Goal: Task Accomplishment & Management: Use online tool/utility

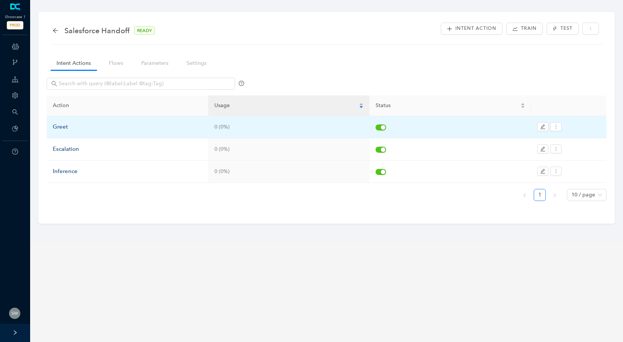
click at [69, 128] on div "Greet" at bounding box center [128, 126] width 150 height 9
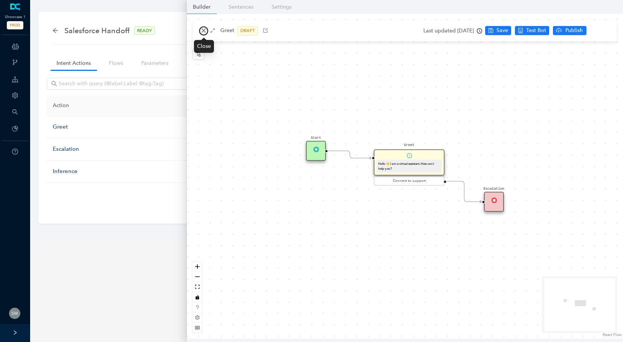
click at [201, 31] on icon "close" at bounding box center [203, 30] width 5 height 5
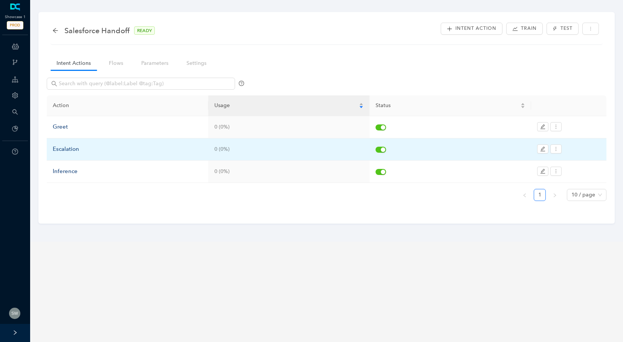
click at [72, 149] on div "Escalation" at bounding box center [128, 149] width 150 height 9
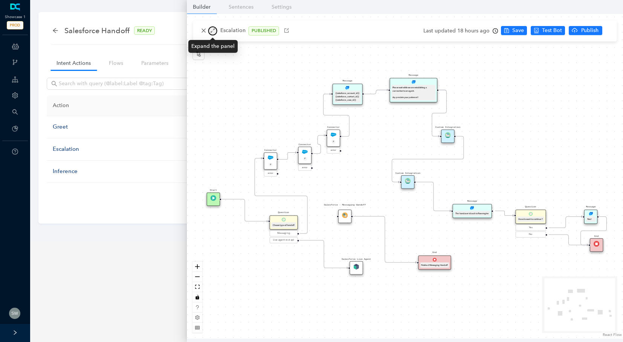
click at [211, 31] on icon "arrows-alt" at bounding box center [212, 30] width 5 height 5
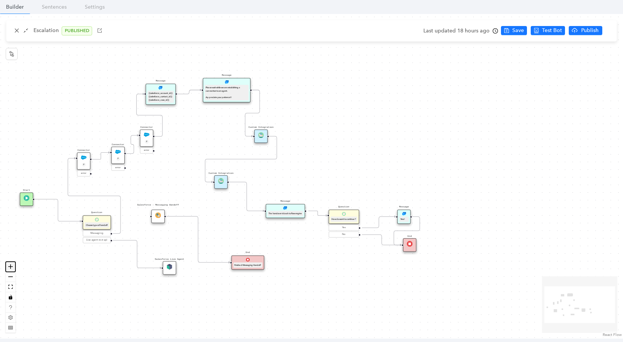
click at [8, 264] on icon "zoom in" at bounding box center [10, 266] width 5 height 5
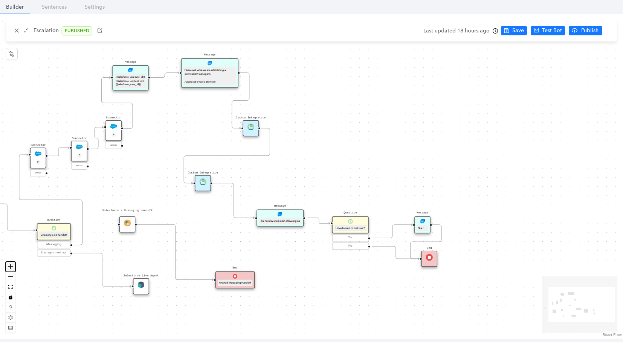
click at [8, 264] on icon "zoom in" at bounding box center [10, 266] width 5 height 5
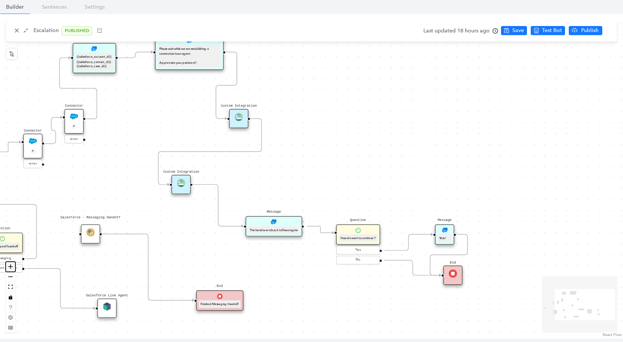
click at [8, 264] on icon "zoom in" at bounding box center [10, 266] width 5 height 5
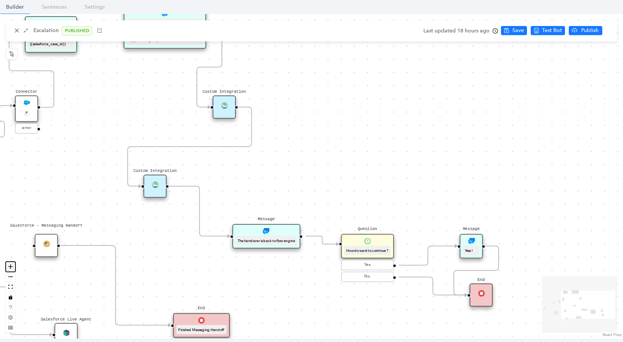
click at [8, 264] on icon "zoom in" at bounding box center [10, 266] width 5 height 5
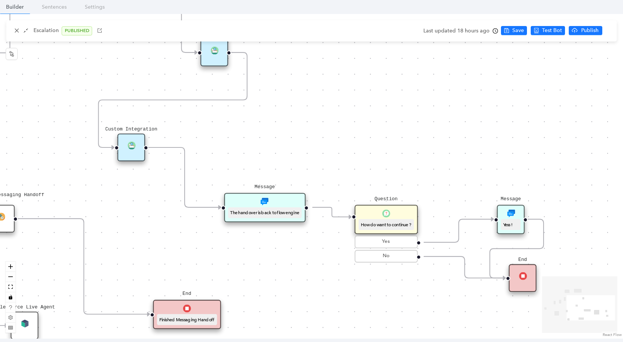
drag, startPoint x: 383, startPoint y: 175, endPoint x: 397, endPoint y: 104, distance: 72.4
click at [397, 104] on div "Message Please wait while we are establishing a connection to an agent. Appreci…" at bounding box center [311, 176] width 623 height 324
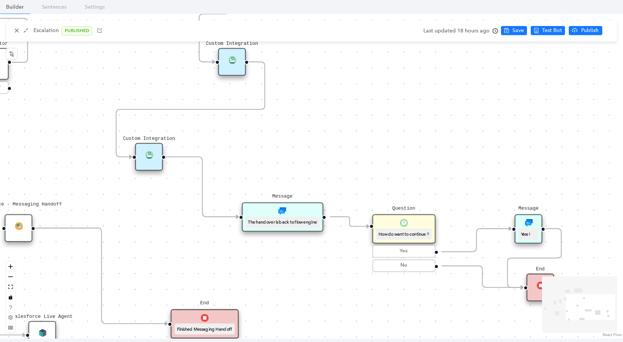
drag, startPoint x: 397, startPoint y: 104, endPoint x: 413, endPoint y: 168, distance: 66.1
click at [413, 168] on div "Message Please wait while we are establishing a connection to an agent. Appreci…" at bounding box center [311, 176] width 623 height 324
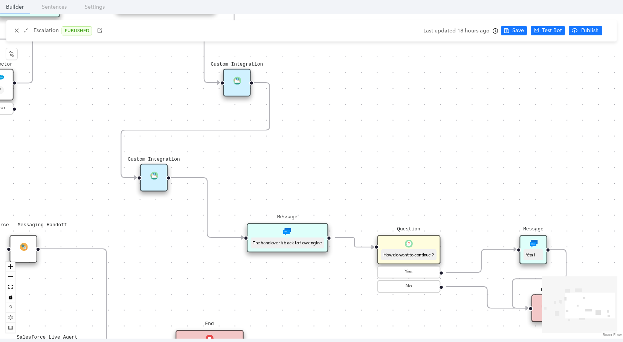
click at [417, 145] on div "Message Please wait while we are establishing a connection to an agent. Appreci…" at bounding box center [311, 176] width 623 height 324
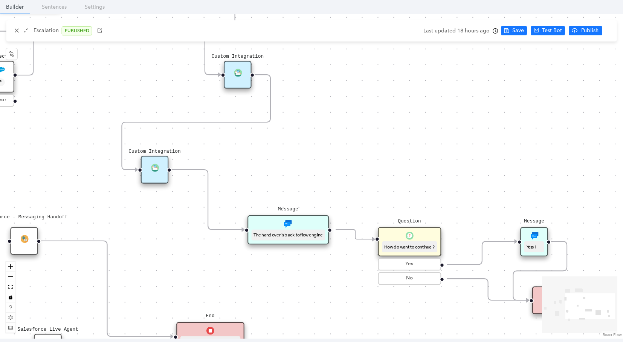
drag, startPoint x: 416, startPoint y: 147, endPoint x: 416, endPoint y: 121, distance: 26.4
click at [416, 122] on div "Message Please wait while we are establishing a connection to an agent. Appreci…" at bounding box center [311, 176] width 623 height 324
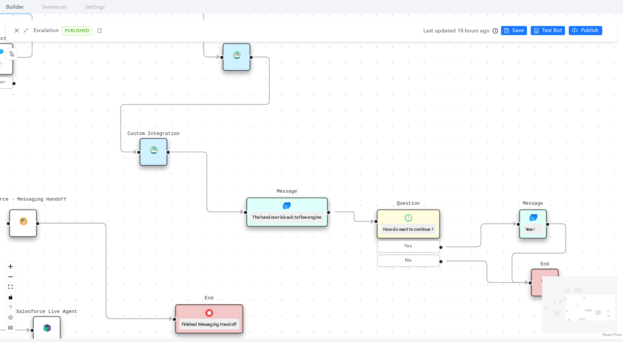
click at [427, 223] on div "How do want to continue ?" at bounding box center [408, 228] width 55 height 11
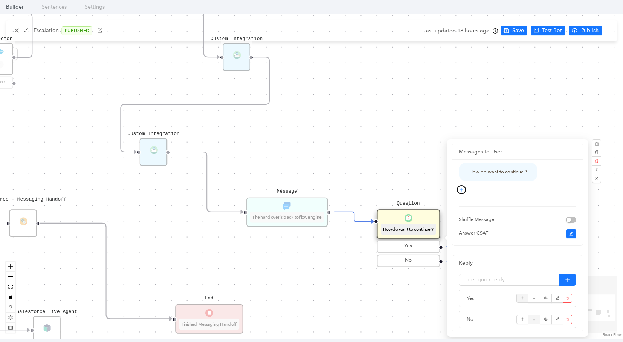
click at [459, 189] on icon "plus" at bounding box center [461, 189] width 5 height 5
click at [457, 200] on link "Text" at bounding box center [448, 203] width 15 height 8
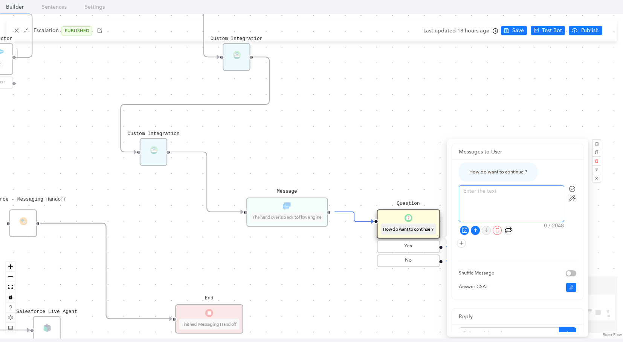
click at [514, 191] on textarea at bounding box center [511, 203] width 105 height 36
type textarea "P"
type textarea "Pl"
type textarea "Ple"
type textarea "Plea"
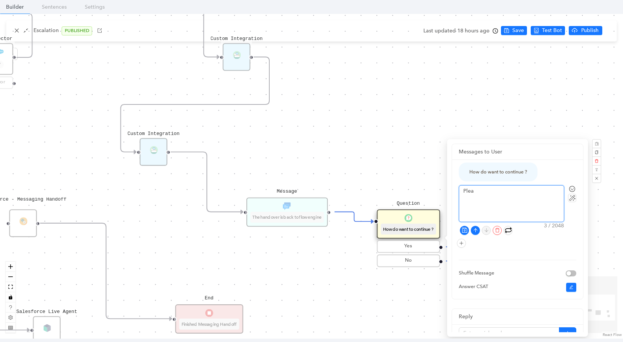
type textarea "Pleas"
type textarea "Please"
type textarea "Please ra"
type textarea "Please rat"
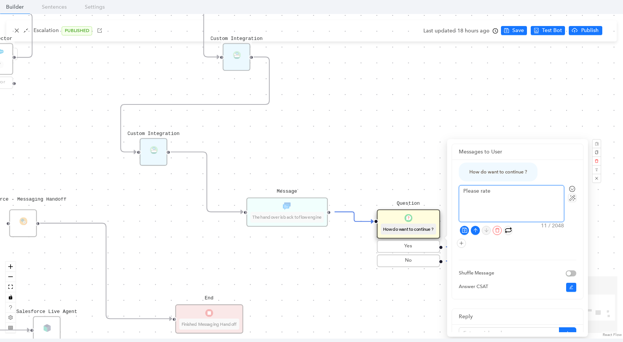
type textarea "Please rate"
type textarea "Please rate y"
type textarea "Please rate yo"
type textarea "Please rate you"
type textarea "Please rate your"
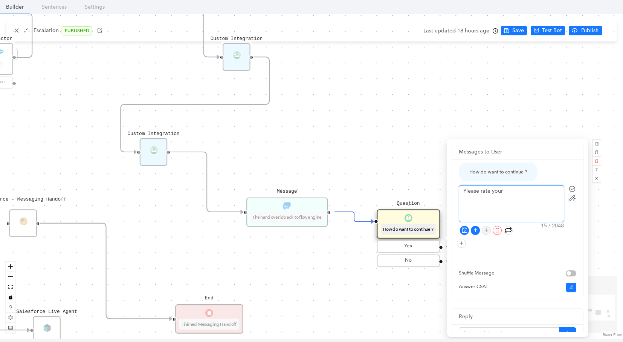
type textarea "Please rate your"
type textarea "Please rate your e"
type textarea "Please rate your ex"
type textarea "Please rate your exp"
type textarea "Please rate your expe"
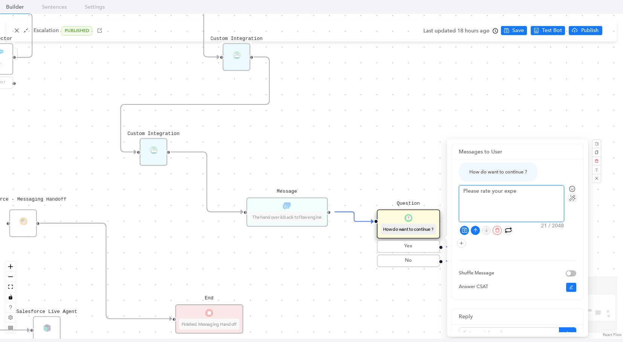
type textarea "Please rate your exper"
type textarea "Please rate your expere"
type textarea "Please rate your experei"
type textarea "Please rate your experein"
type textarea "Please rate your expereine"
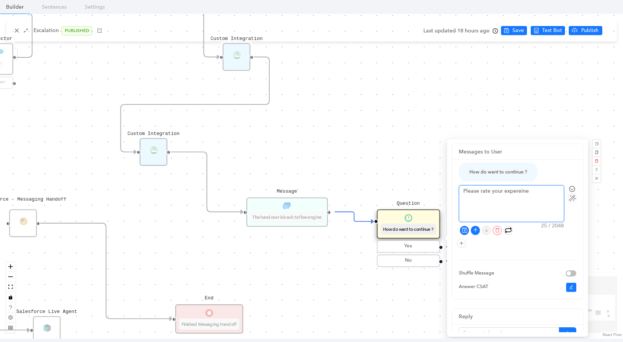
type textarea "Please rate your expereinec"
type textarea "Please rate your expereinece"
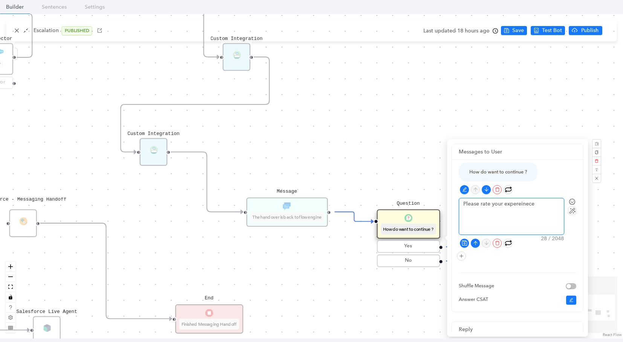
click at [502, 225] on textarea "Please rate your expereinece" at bounding box center [511, 216] width 105 height 36
click at [514, 207] on textarea "Please rate your expereinece" at bounding box center [511, 216] width 105 height 36
type textarea "Please rate your experience"
type textarea "Please rate your experience."
click at [462, 243] on icon "save" at bounding box center [465, 243] width 6 height 6
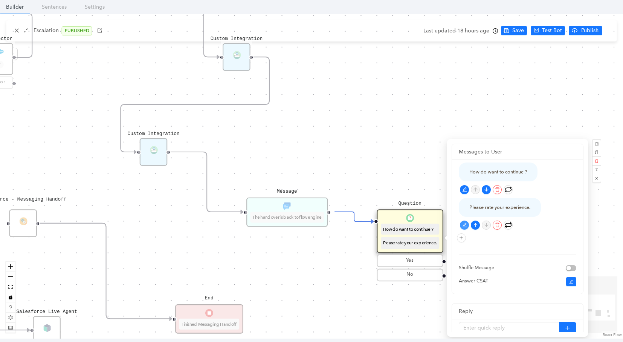
click at [406, 177] on div "Message Please wait while we are establishing a connection to an agent. Appreci…" at bounding box center [311, 176] width 623 height 324
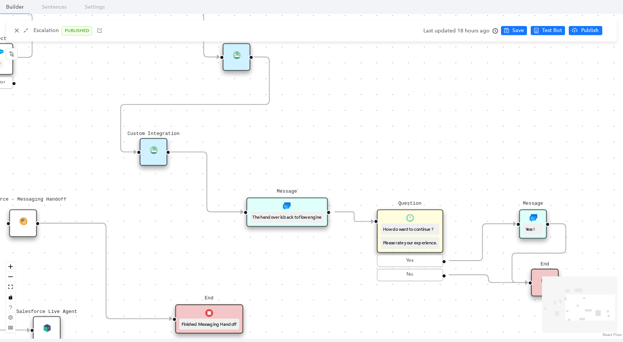
click at [486, 223] on icon "Edge from reactflownode_1dbfbf22-fe9b-4356-8b22-8385c942d2b8 to reactflownode_c…" at bounding box center [482, 241] width 67 height 37
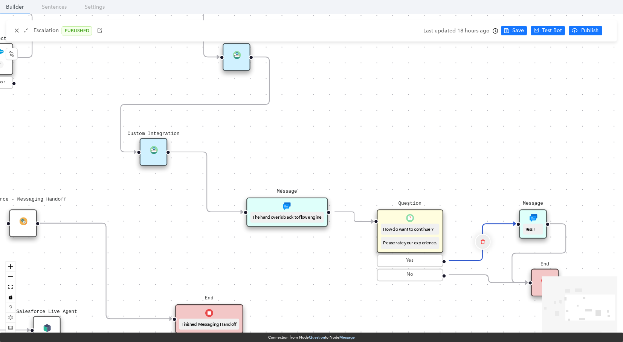
click at [481, 237] on icon "delete" at bounding box center [482, 241] width 5 height 9
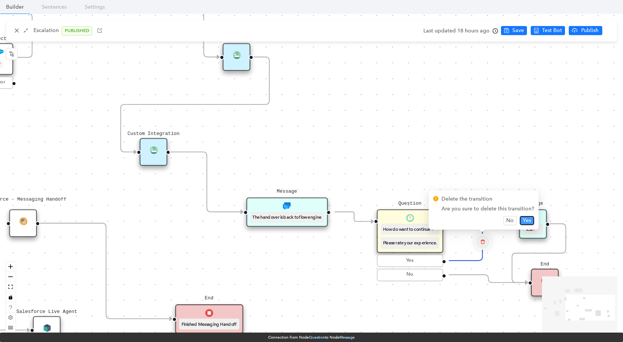
click at [524, 222] on span "Yes" at bounding box center [527, 220] width 8 height 8
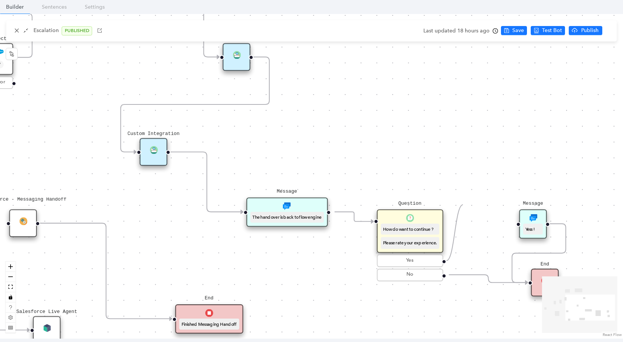
drag, startPoint x: 446, startPoint y: 260, endPoint x: 463, endPoint y: 204, distance: 57.9
click at [463, 204] on div "Message Please wait while we are establishing a connection to an agent. Appreci…" at bounding box center [311, 176] width 623 height 324
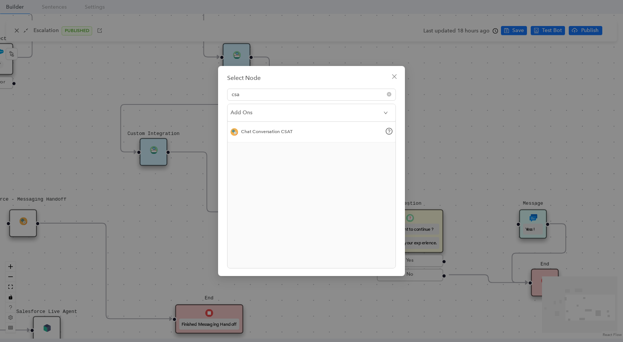
type input "csa"
click at [273, 131] on div "Chat Conversation CSAT" at bounding box center [267, 131] width 52 height 7
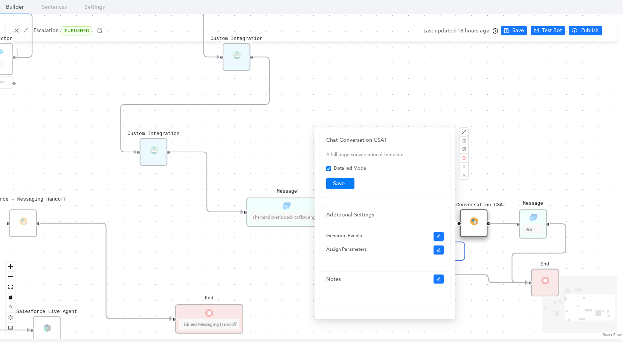
drag, startPoint x: 489, startPoint y: 223, endPoint x: 519, endPoint y: 225, distance: 29.8
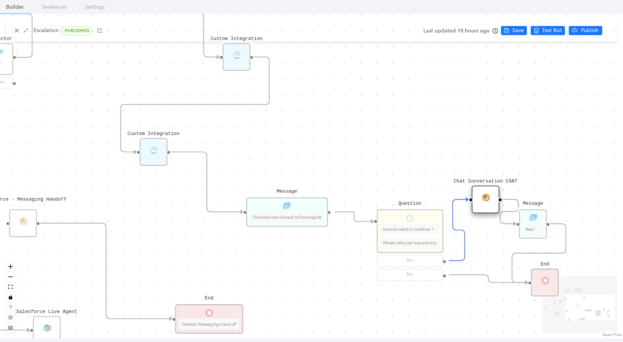
drag, startPoint x: 477, startPoint y: 219, endPoint x: 489, endPoint y: 191, distance: 30.7
click at [489, 191] on div "Chat Conversation CSAT" at bounding box center [485, 198] width 27 height 27
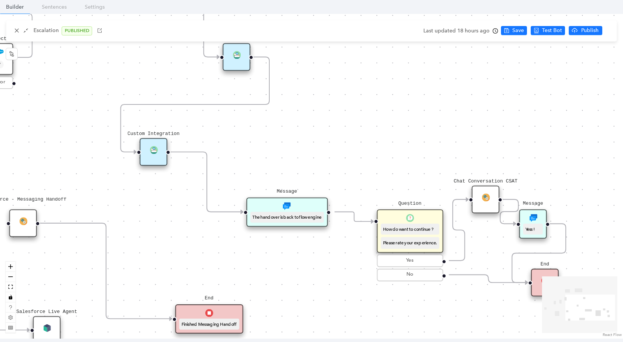
click at [538, 134] on div "Message Please wait while we are establishing a connection to an agent. Appreci…" at bounding box center [311, 176] width 623 height 324
click at [519, 32] on span "Save" at bounding box center [518, 30] width 12 height 8
click at [554, 28] on span "Test Bot" at bounding box center [557, 30] width 20 height 8
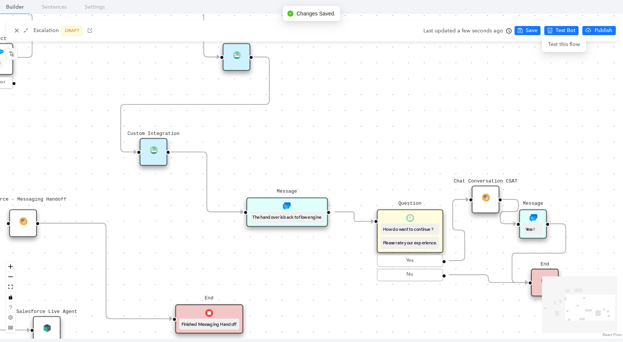
click at [584, 35] on li "Publish" at bounding box center [600, 31] width 37 height 10
click at [594, 33] on span "Publish" at bounding box center [603, 30] width 19 height 8
click at [606, 58] on button "Yes" at bounding box center [612, 59] width 14 height 9
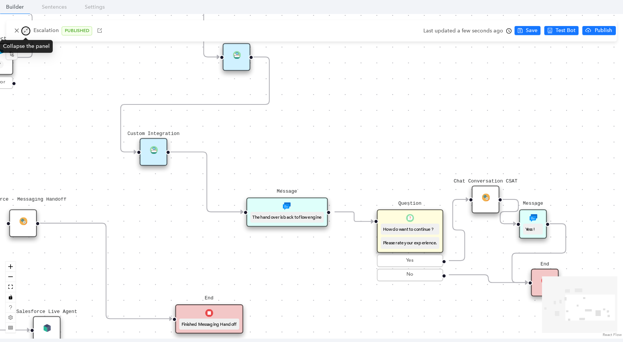
click at [26, 30] on icon "shrink" at bounding box center [26, 31] width 5 height 5
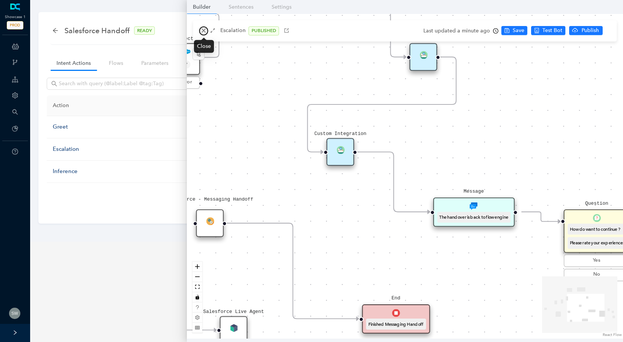
click at [207, 31] on button "button" at bounding box center [203, 30] width 9 height 9
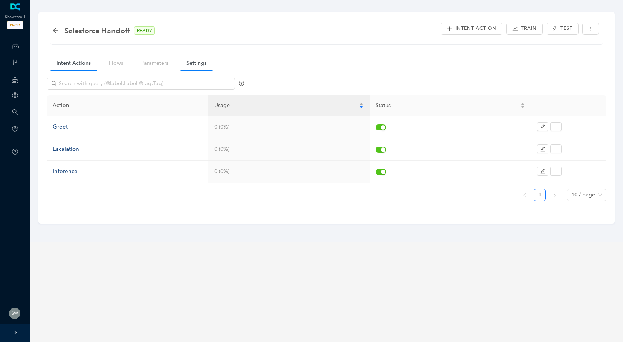
click at [202, 64] on link "Settings" at bounding box center [196, 63] width 32 height 14
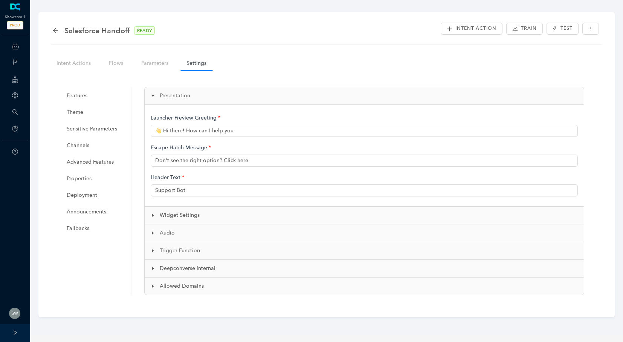
type input "👋 Hi there! How can I help you?"
click at [214, 208] on div "Widget Settings" at bounding box center [364, 214] width 439 height 17
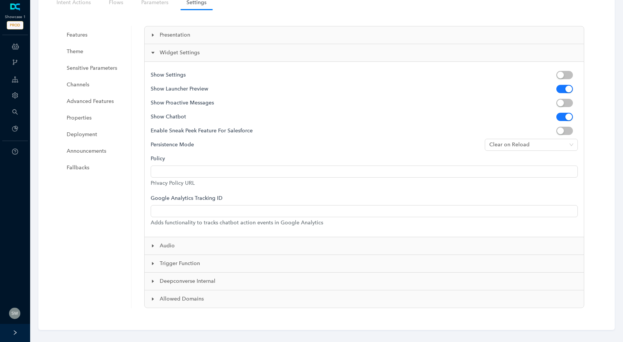
scroll to position [61, 0]
click at [564, 72] on button "button" at bounding box center [564, 74] width 17 height 8
click at [181, 277] on span "Deepconverse Internal" at bounding box center [369, 280] width 418 height 8
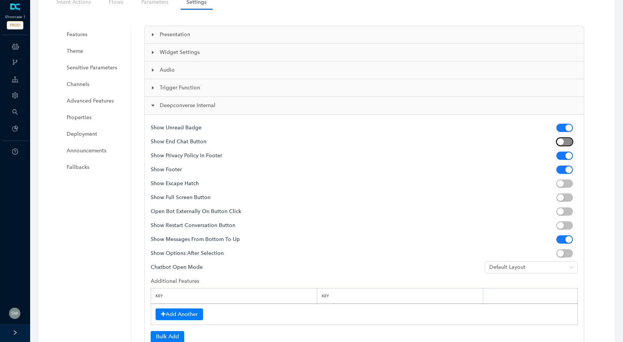
click at [565, 140] on span "button" at bounding box center [564, 141] width 17 height 8
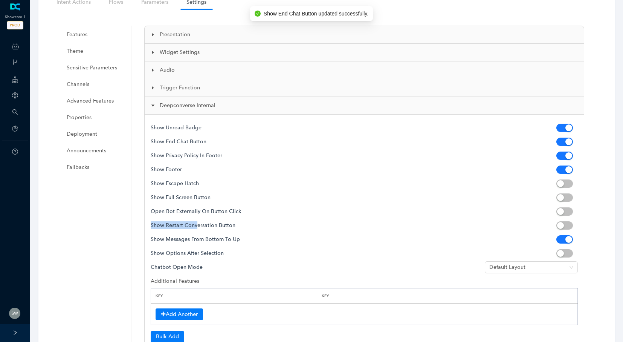
drag, startPoint x: 196, startPoint y: 225, endPoint x: 514, endPoint y: 212, distance: 318.6
click at [466, 215] on div "Show Unread Badge Show End Chat Button Show Privacy Policy in Footer Show Foote…" at bounding box center [364, 321] width 439 height 412
click at [564, 212] on div "button" at bounding box center [560, 211] width 7 height 7
click at [564, 212] on span "button" at bounding box center [564, 211] width 17 height 8
click at [565, 225] on button "button" at bounding box center [564, 225] width 17 height 8
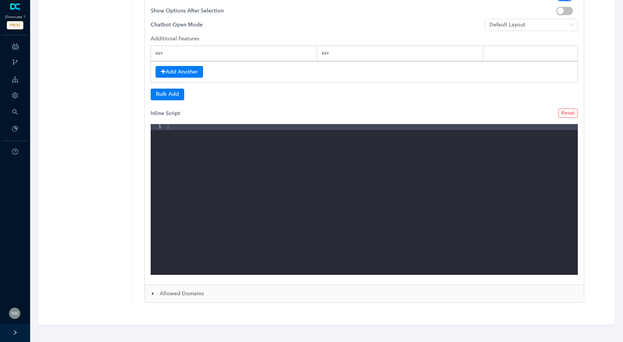
scroll to position [43, 0]
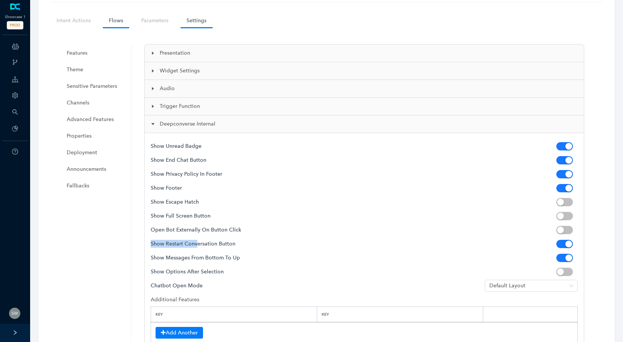
click at [110, 23] on link "Flows" at bounding box center [116, 21] width 26 height 14
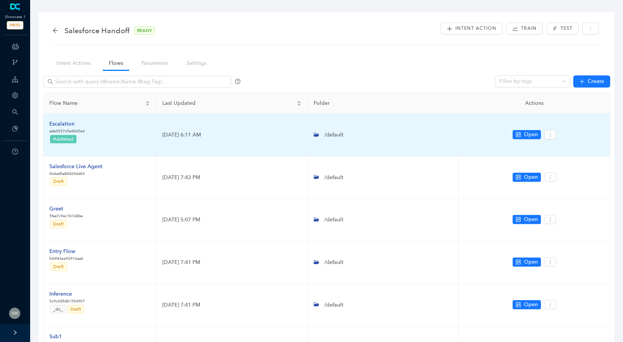
click at [72, 125] on div "Escalation" at bounding box center [66, 124] width 35 height 8
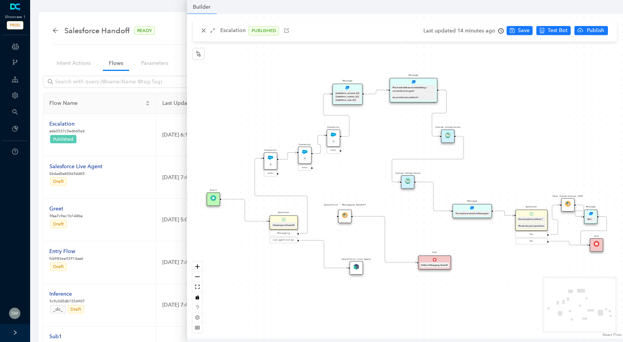
click at [451, 134] on div "Custom Integration" at bounding box center [447, 136] width 13 height 13
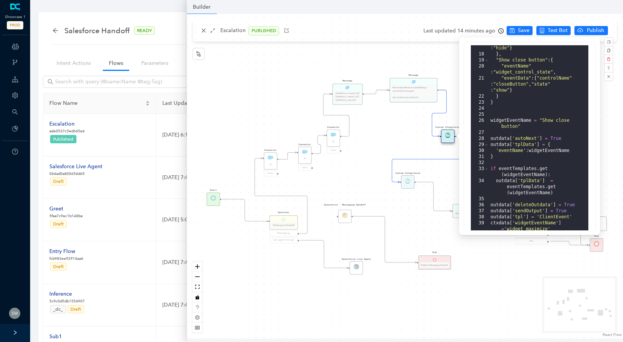
scroll to position [174, 0]
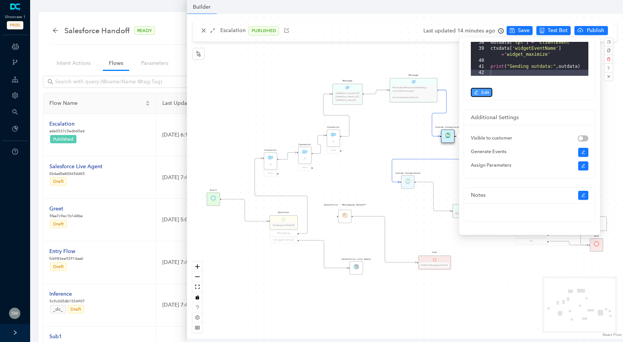
click at [484, 92] on span "Edit" at bounding box center [485, 92] width 8 height 7
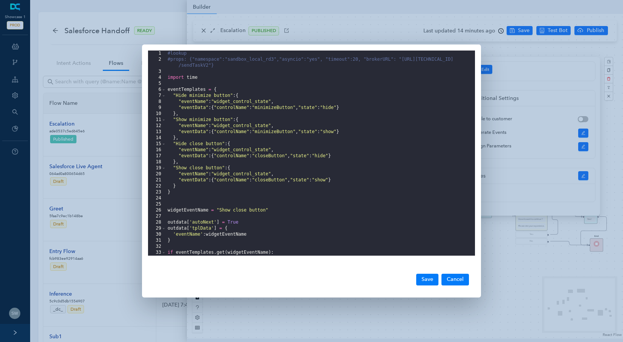
scroll to position [54, 0]
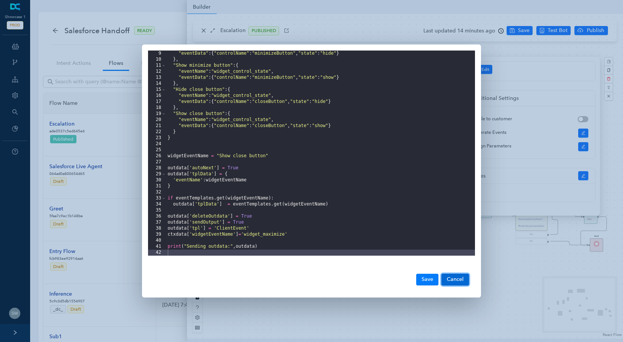
click at [463, 284] on button "Cancel" at bounding box center [454, 278] width 27 height 11
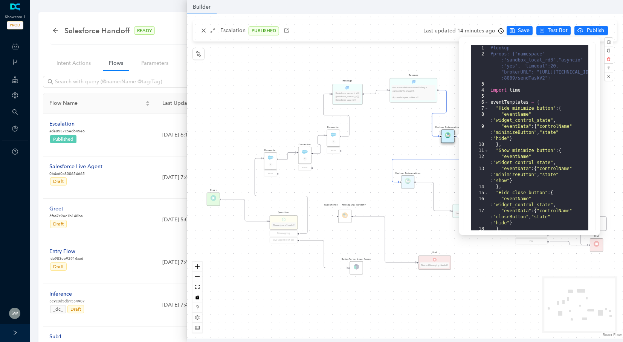
click at [412, 139] on div "Message Please wait while we are establishing a connection to an agent. Appreci…" at bounding box center [405, 176] width 436 height 324
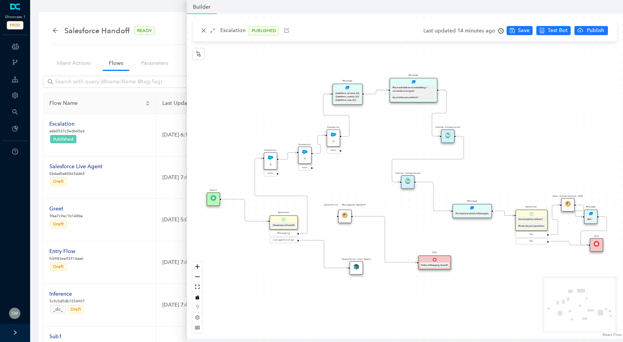
click at [409, 183] on div "Custom Integration" at bounding box center [407, 181] width 13 height 13
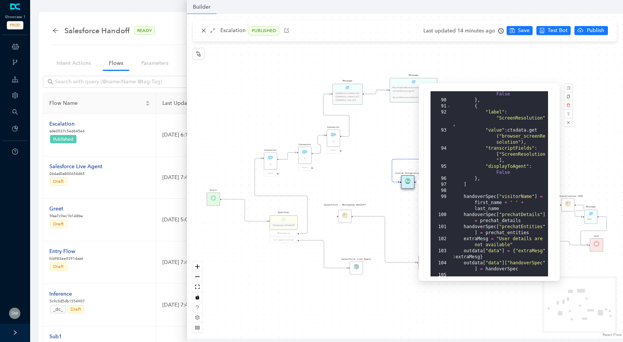
scroll to position [174, 0]
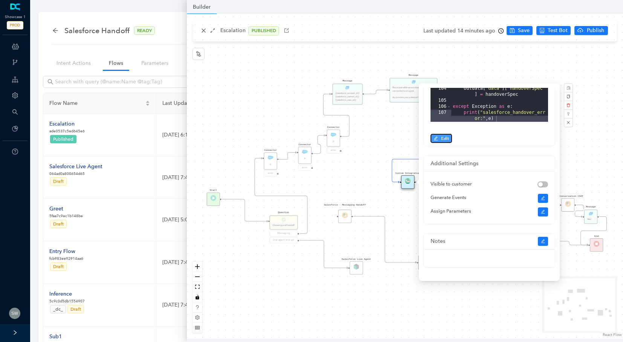
click at [442, 136] on span "Edit" at bounding box center [445, 138] width 8 height 7
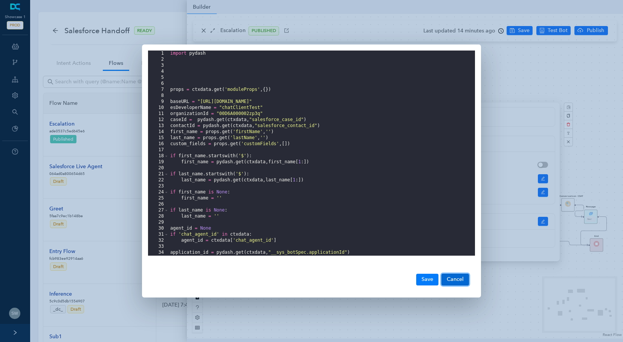
click at [452, 279] on button "Cancel" at bounding box center [454, 278] width 27 height 11
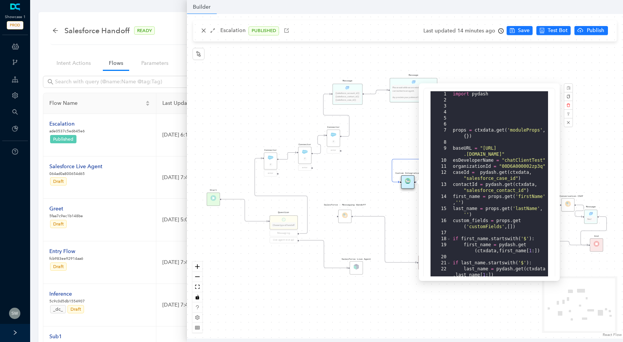
click at [256, 86] on div "Message Please wait while we are establishing a connection to an agent. Appreci…" at bounding box center [405, 176] width 436 height 324
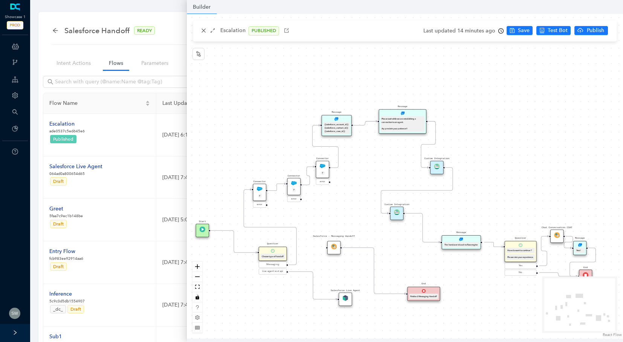
drag, startPoint x: 221, startPoint y: 202, endPoint x: 209, endPoint y: 235, distance: 35.6
click at [209, 235] on div "Message Please wait while we are establishing a connection to an agent. Appreci…" at bounding box center [405, 176] width 436 height 324
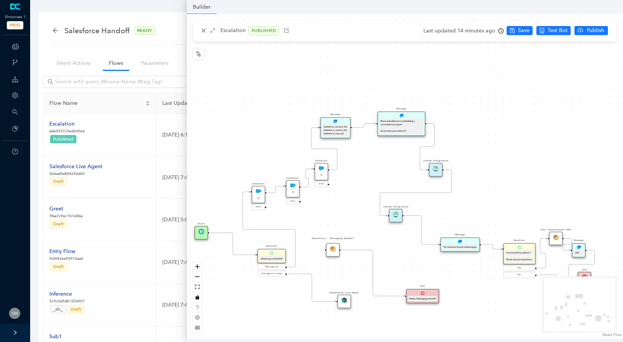
click at [268, 254] on div "Question Choose type of handoff" at bounding box center [272, 256] width 28 height 14
drag, startPoint x: 263, startPoint y: 191, endPoint x: 265, endPoint y: 125, distance: 65.2
click at [265, 125] on div "Message Please wait while we are establishing a connection to an agent. Appreci…" at bounding box center [405, 176] width 436 height 324
click at [255, 128] on div "Connector P" at bounding box center [258, 131] width 13 height 17
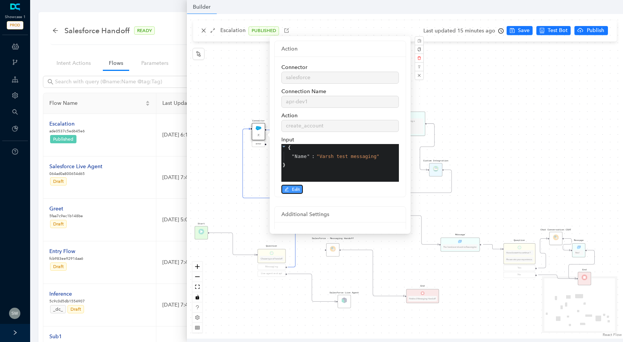
click at [287, 189] on icon "edit" at bounding box center [286, 189] width 5 height 5
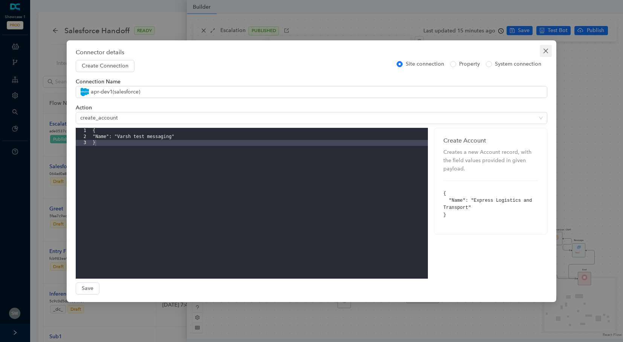
click at [541, 49] on span "Close" at bounding box center [546, 51] width 12 height 6
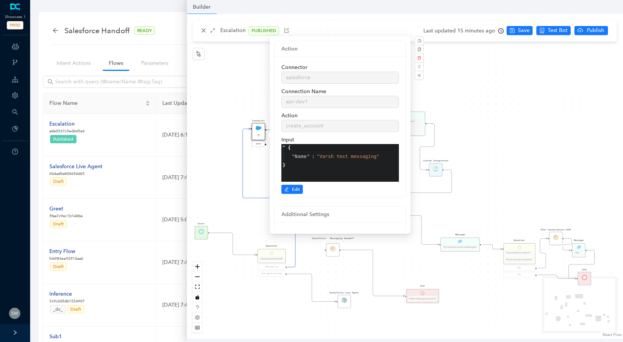
click at [256, 76] on div "Message Please wait while we are establishing a connection to an agent. Appreci…" at bounding box center [405, 176] width 436 height 324
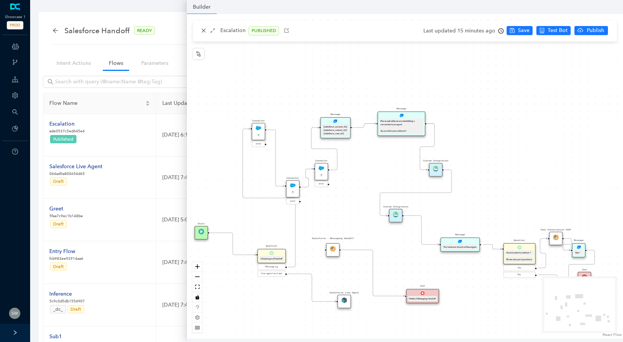
click at [291, 194] on div "P" at bounding box center [293, 192] width 9 height 5
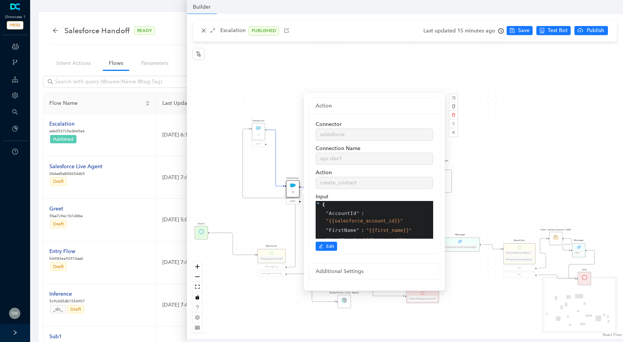
click at [321, 251] on div "Connector salesforce Connection Name apr-dev1 Action create_contact Input { " A…" at bounding box center [374, 183] width 131 height 140
click at [321, 250] on button "Edit" at bounding box center [326, 245] width 21 height 9
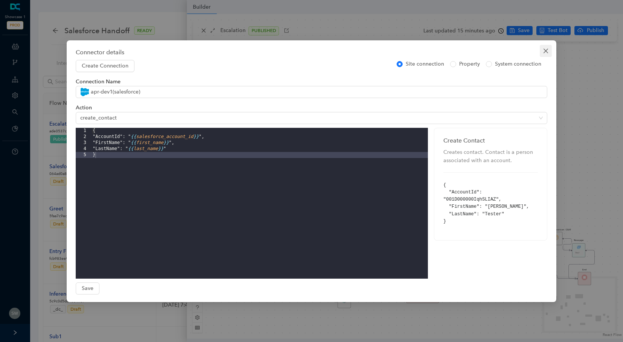
click at [546, 50] on icon "close" at bounding box center [546, 51] width 6 height 6
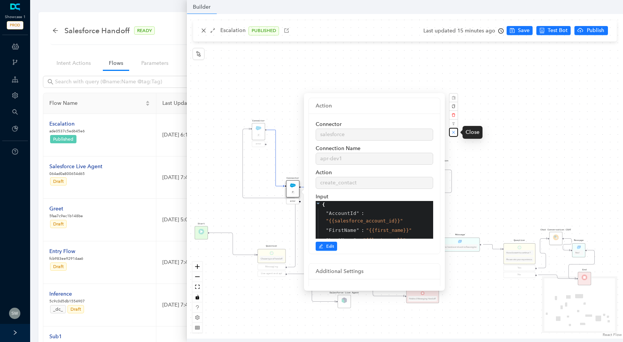
click at [456, 130] on button "button" at bounding box center [453, 132] width 9 height 9
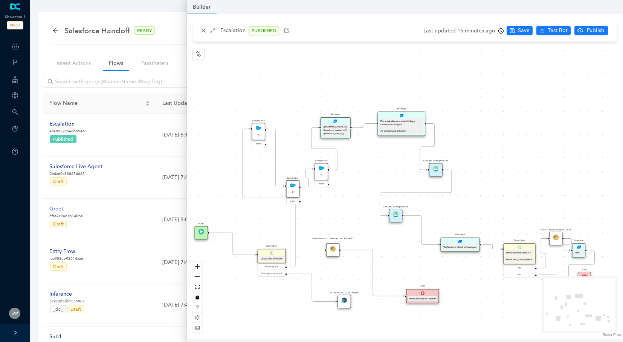
click at [322, 172] on div "Connector P" at bounding box center [321, 171] width 13 height 17
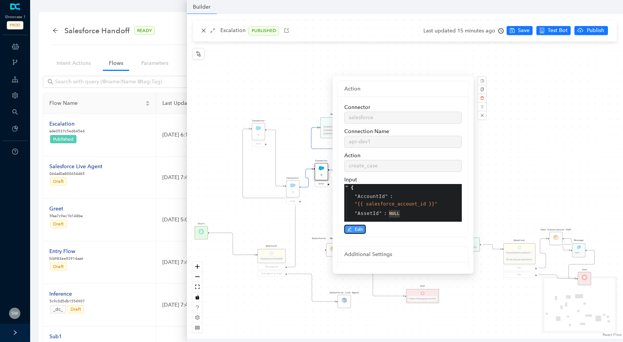
click at [355, 232] on span "Edit" at bounding box center [359, 229] width 8 height 7
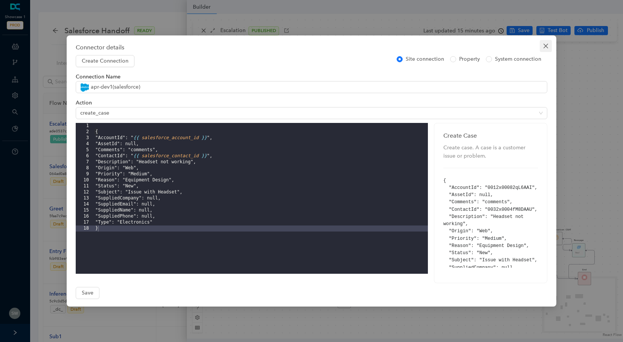
click at [547, 48] on icon "close" at bounding box center [546, 46] width 6 height 6
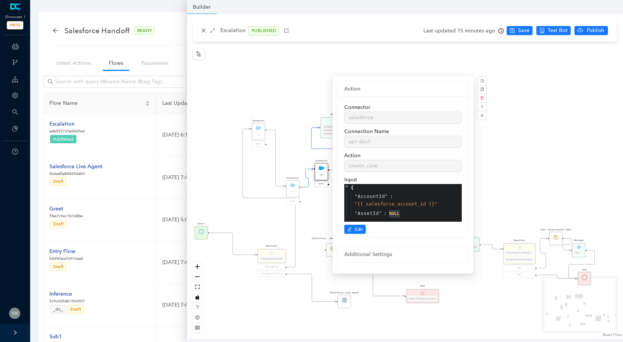
click at [305, 55] on div "Message Please wait while we are establishing a connection to an agent. Appreci…" at bounding box center [405, 176] width 436 height 324
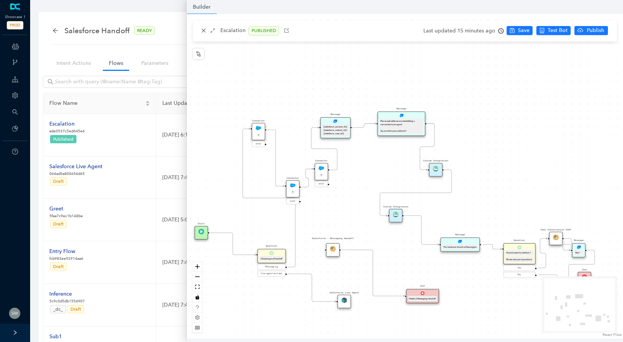
click at [333, 130] on div "{{salesforce_account_id}} {{salesforce_contact_id}} {{salesforce_case_id}}" at bounding box center [336, 130] width 24 height 10
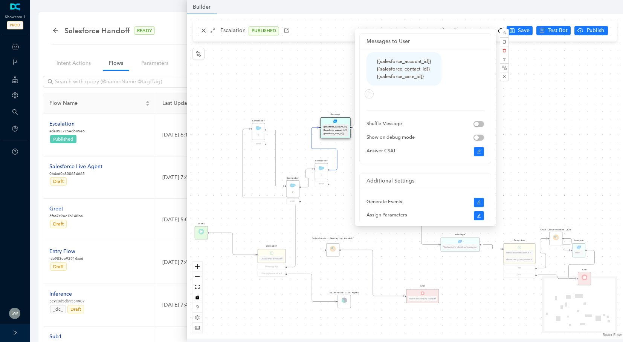
click at [292, 80] on div "Message Please wait while we are establishing a connection to an agent. Appreci…" at bounding box center [405, 176] width 436 height 324
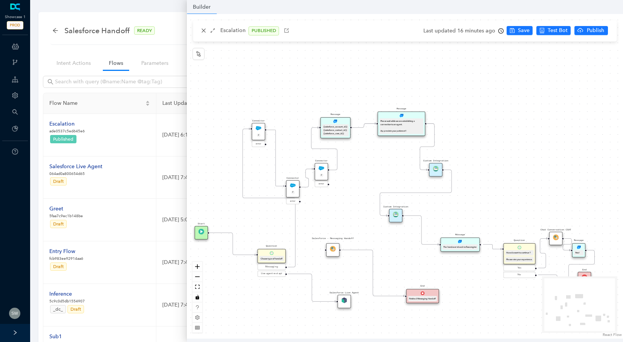
click at [408, 133] on div "Please wait while we are establishing a connection to an agent. Appreciate your…" at bounding box center [402, 125] width 44 height 15
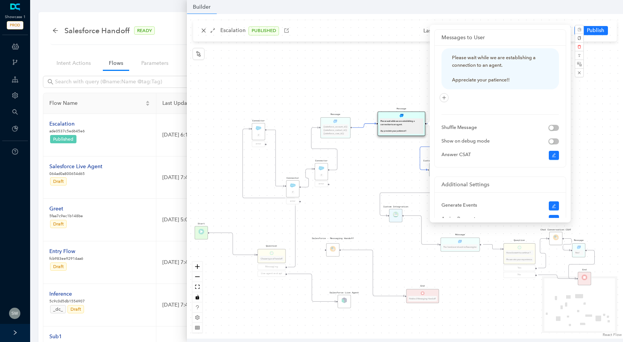
click at [399, 68] on div "Message Please wait while we are establishing a connection to an agent. Appreci…" at bounding box center [405, 176] width 436 height 324
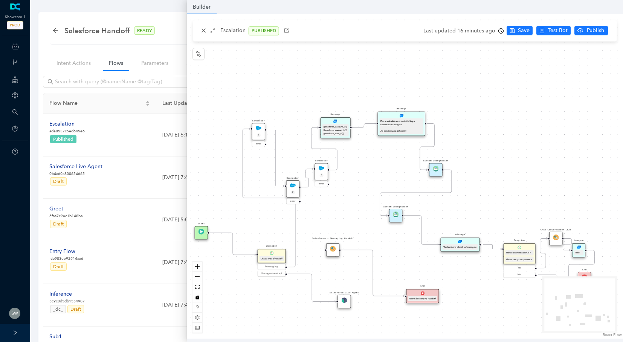
click at [434, 171] on div "Custom Integration" at bounding box center [435, 169] width 13 height 13
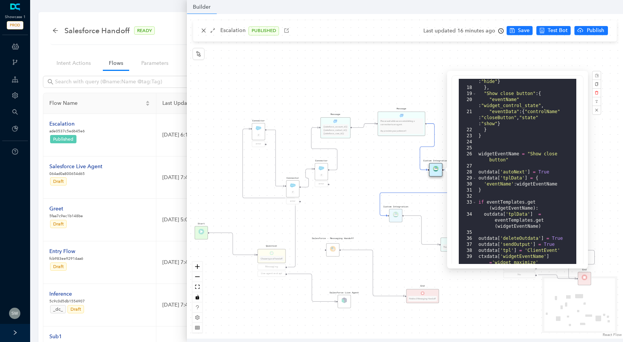
scroll to position [174, 0]
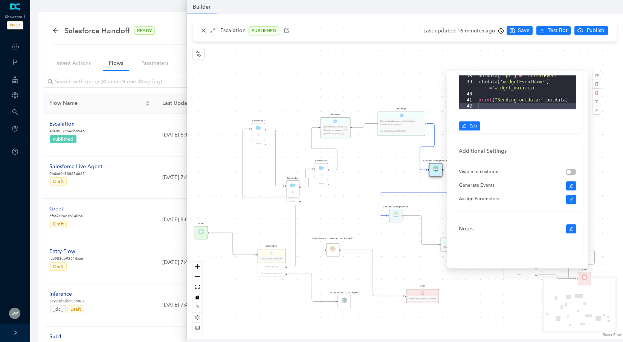
click at [602, 131] on div "Message Please wait while we are establishing a connection to an agent. Appreci…" at bounding box center [405, 176] width 436 height 324
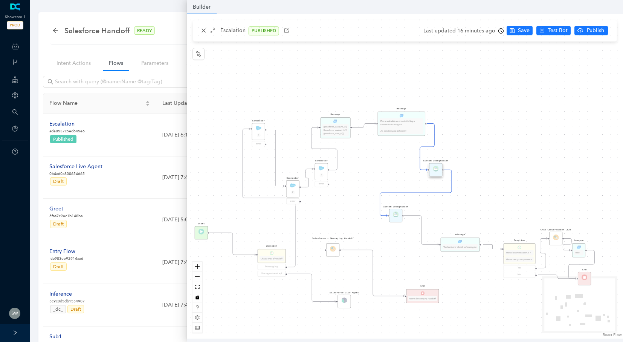
scroll to position [0, 0]
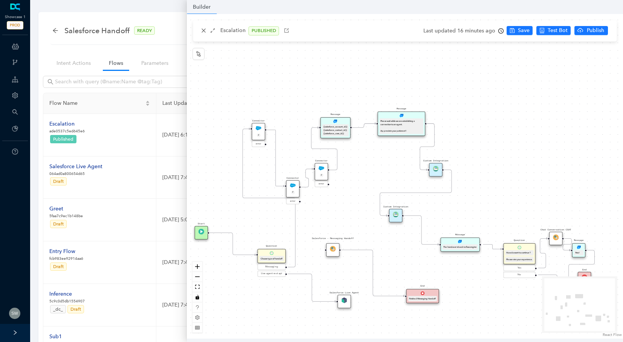
click at [396, 216] on img at bounding box center [396, 214] width 6 height 6
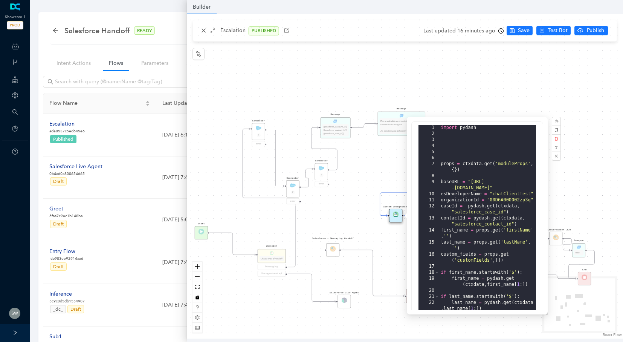
click at [511, 56] on div "Message Please wait while we are establishing a connection to an agent. Appreci…" at bounding box center [405, 176] width 436 height 324
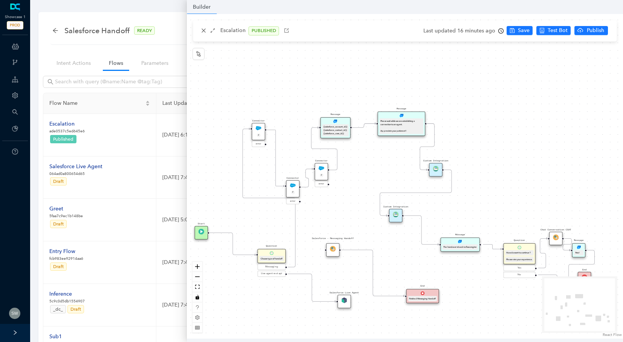
click at [339, 124] on div "{{salesforce_account_id}} {{salesforce_contact_id}} {{salesforce_case_id}}" at bounding box center [335, 130] width 26 height 12
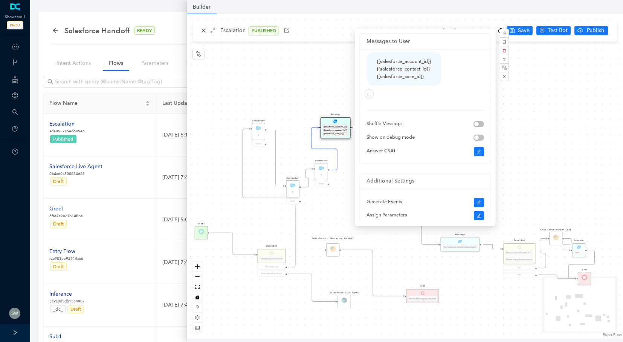
click at [542, 125] on div "Message Please wait while we are establishing a connection to an agent. Appreci…" at bounding box center [405, 176] width 436 height 324
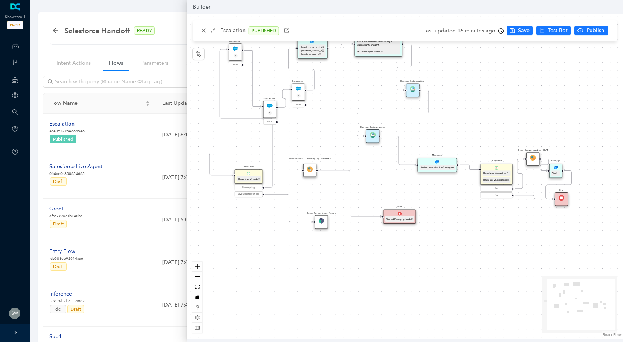
drag, startPoint x: 505, startPoint y: 175, endPoint x: 480, endPoint y: 87, distance: 91.1
click at [480, 87] on div "Message Please wait while we are establishing a connection to an agent. Appreci…" at bounding box center [405, 176] width 436 height 324
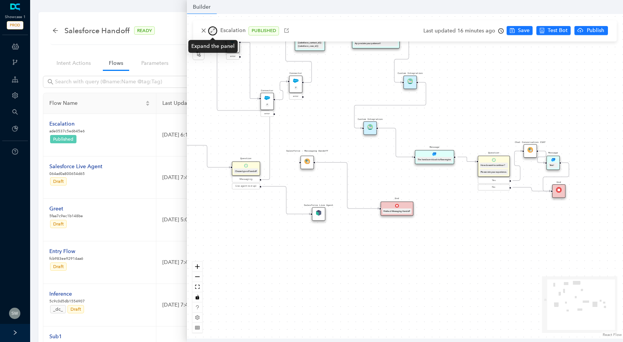
click at [213, 30] on icon "arrows-alt" at bounding box center [213, 31] width 4 height 4
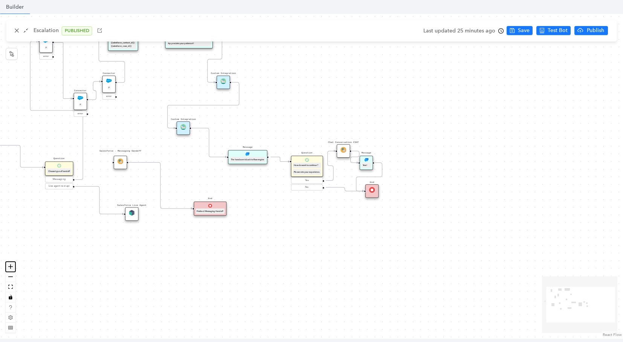
click at [8, 267] on icon "zoom in" at bounding box center [10, 266] width 5 height 5
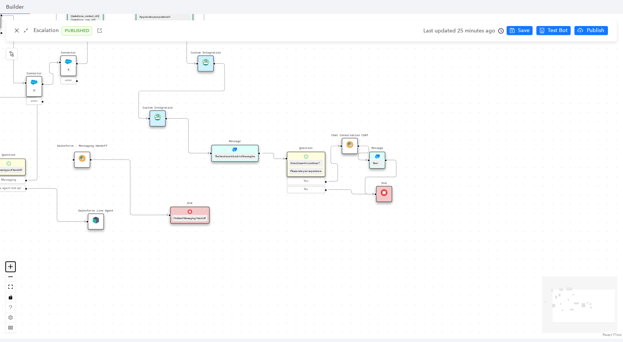
click at [8, 267] on icon "zoom in" at bounding box center [10, 266] width 5 height 5
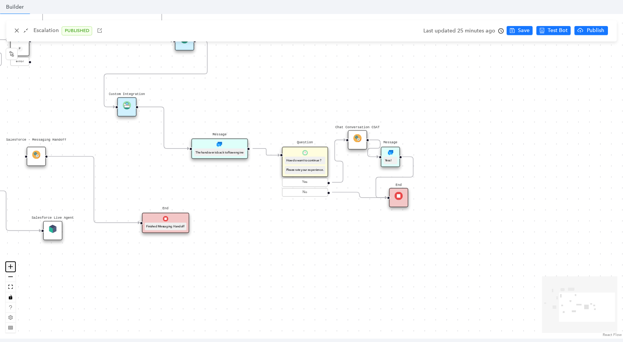
click at [8, 267] on icon "zoom in" at bounding box center [10, 266] width 5 height 5
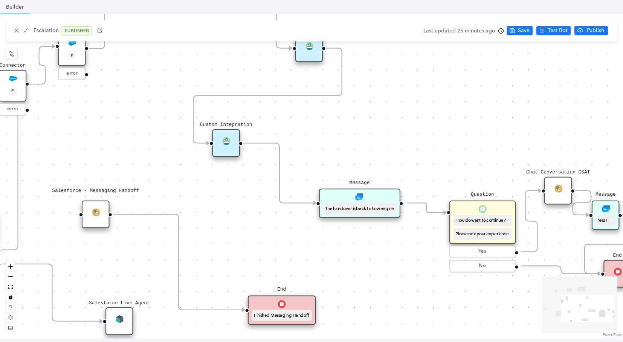
drag, startPoint x: 159, startPoint y: 219, endPoint x: 339, endPoint y: 286, distance: 192.4
click at [339, 286] on div "Message Please wait while we are establishing a connection to an agent. Appreci…" at bounding box center [311, 176] width 623 height 324
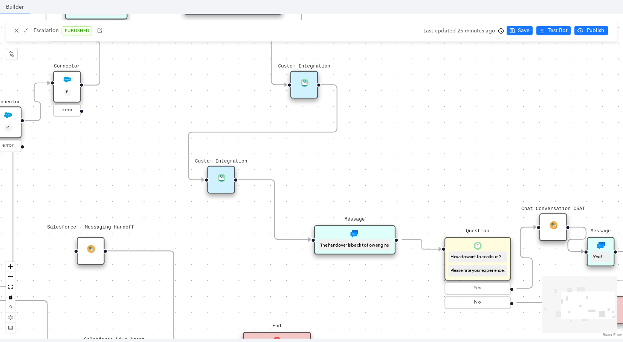
drag, startPoint x: 339, startPoint y: 286, endPoint x: 333, endPoint y: 321, distance: 36.2
click at [334, 322] on div "Message Please wait while we are establishing a connection to an agent. Appreci…" at bounding box center [311, 176] width 623 height 324
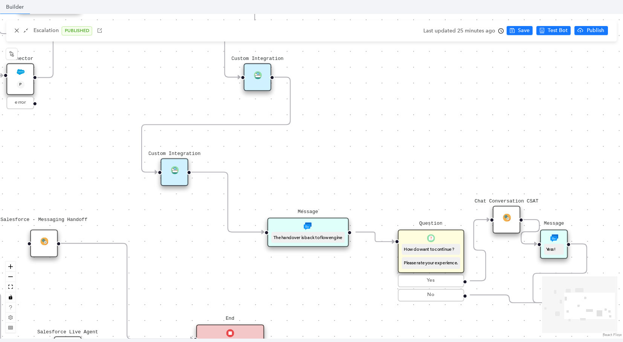
drag, startPoint x: 327, startPoint y: 298, endPoint x: 281, endPoint y: 291, distance: 46.9
click at [281, 291] on div "Message Please wait while we are establishing a connection to an agent. Appreci…" at bounding box center [311, 176] width 623 height 324
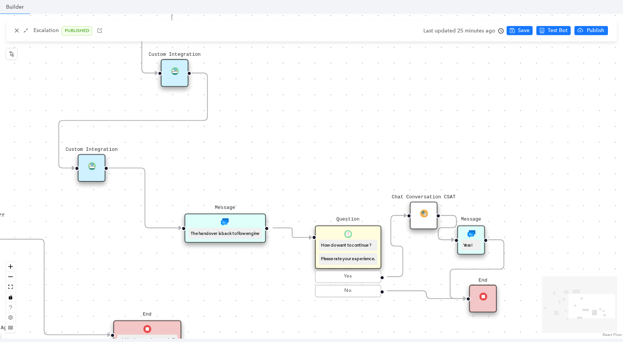
drag, startPoint x: 318, startPoint y: 289, endPoint x: 235, endPoint y: 285, distance: 83.0
click at [235, 285] on div "Message Please wait while we are establishing a connection to an agent. Appreci…" at bounding box center [311, 176] width 623 height 324
drag, startPoint x: 475, startPoint y: 299, endPoint x: 536, endPoint y: 300, distance: 61.0
click at [540, 304] on div "End" at bounding box center [542, 297] width 27 height 27
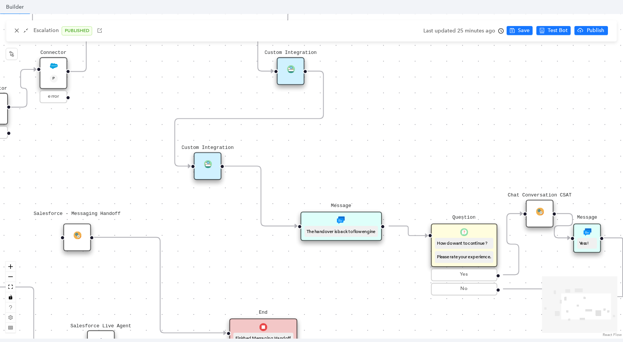
drag, startPoint x: 307, startPoint y: 173, endPoint x: 401, endPoint y: 173, distance: 94.2
click at [401, 173] on div "Message Please wait while we are establishing a connection to an agent. Appreci…" at bounding box center [311, 176] width 623 height 324
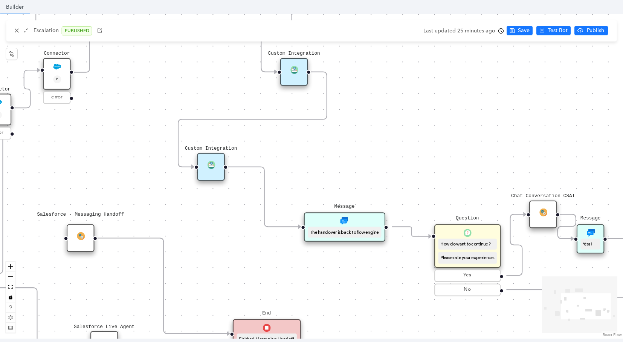
click at [209, 169] on div "Custom Integration" at bounding box center [210, 166] width 27 height 27
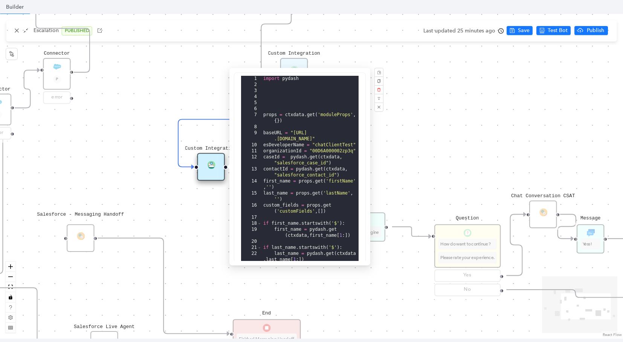
click at [417, 153] on div "Message Please wait while we are establishing a connection to an agent. Appreci…" at bounding box center [311, 176] width 623 height 324
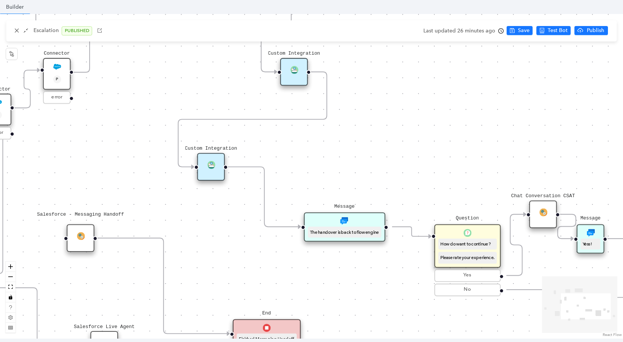
click at [205, 167] on div "Custom Integration" at bounding box center [210, 166] width 27 height 27
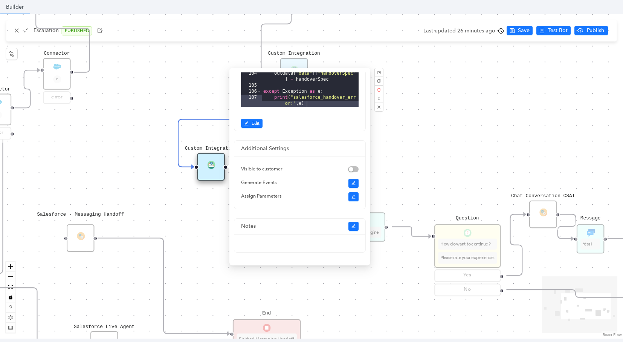
scroll to position [174, 0]
click at [257, 122] on span "Edit" at bounding box center [256, 122] width 8 height 7
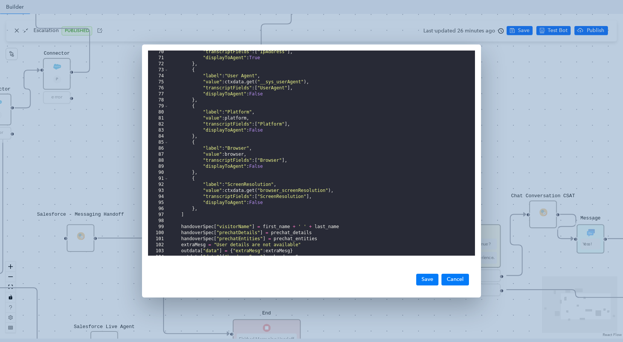
scroll to position [243, 0]
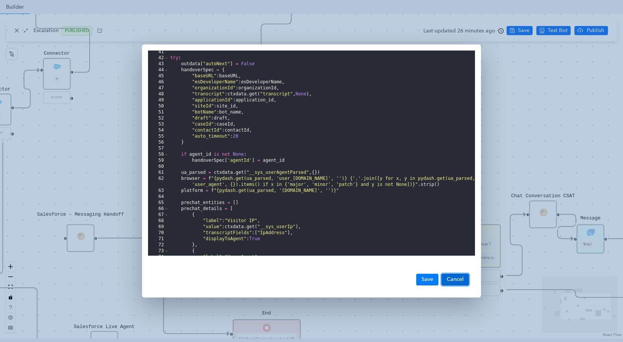
click at [446, 282] on button "Cancel" at bounding box center [454, 278] width 27 height 11
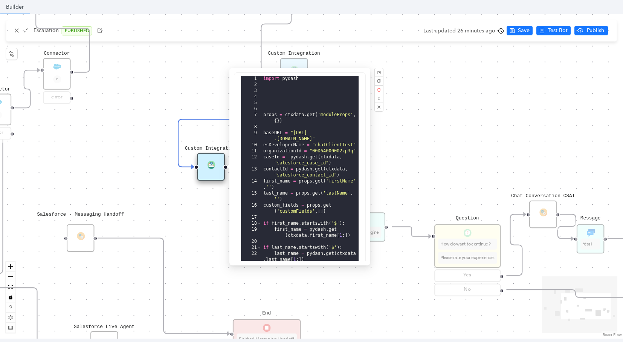
click at [468, 132] on div "Message Please wait while we are establishing a connection to an agent. Appreci…" at bounding box center [311, 176] width 623 height 324
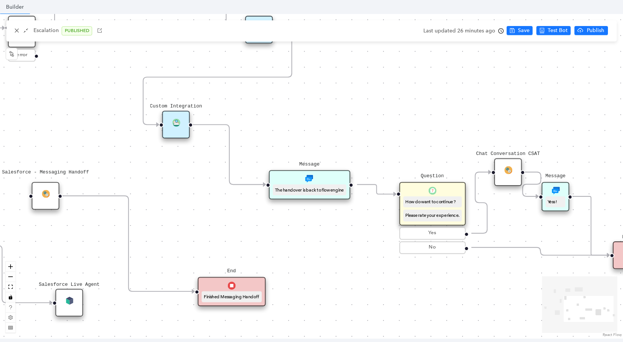
drag, startPoint x: 464, startPoint y: 119, endPoint x: 419, endPoint y: 65, distance: 70.4
click at [420, 66] on div "Message Please wait while we are establishing a connection to an agent. Appreci…" at bounding box center [311, 176] width 623 height 324
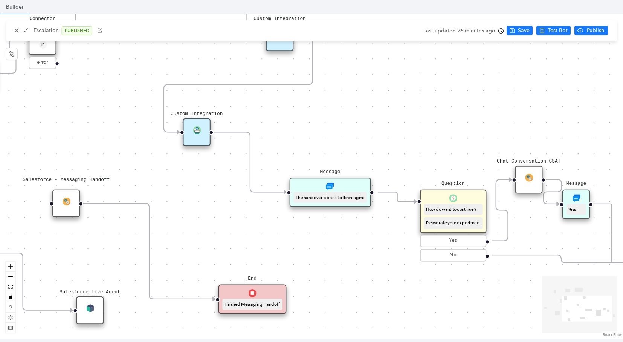
drag, startPoint x: 248, startPoint y: 206, endPoint x: 278, endPoint y: 224, distance: 34.8
click at [278, 224] on div "Message Please wait while we are establishing a connection to an agent. Appreci…" at bounding box center [311, 176] width 623 height 324
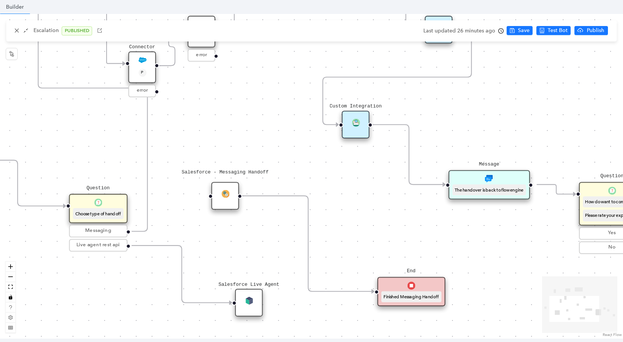
drag, startPoint x: 258, startPoint y: 229, endPoint x: 417, endPoint y: 221, distance: 159.1
click at [417, 221] on div "Message Please wait while we are establishing a connection to an agent. Appreci…" at bounding box center [311, 176] width 623 height 324
click at [242, 303] on div "Salesforce Live Agent" at bounding box center [248, 302] width 27 height 27
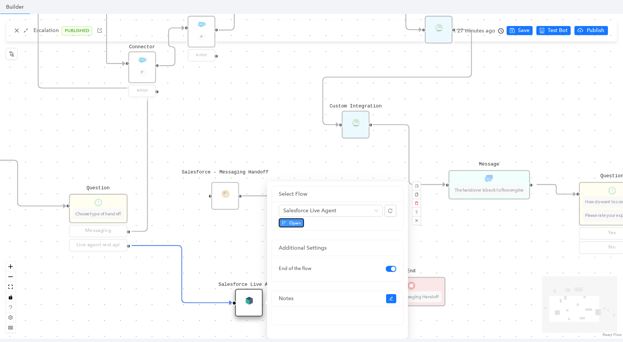
click at [300, 221] on button "Open" at bounding box center [291, 222] width 25 height 9
click at [452, 111] on div "Message Please wait while we are establishing a connection to an agent. Appreci…" at bounding box center [311, 176] width 623 height 324
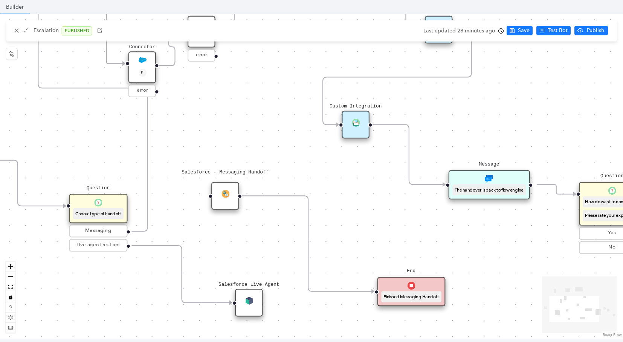
click at [362, 119] on div "Custom Integration" at bounding box center [355, 124] width 27 height 27
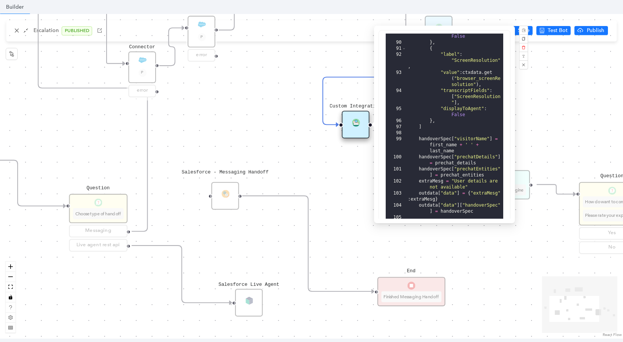
scroll to position [174, 0]
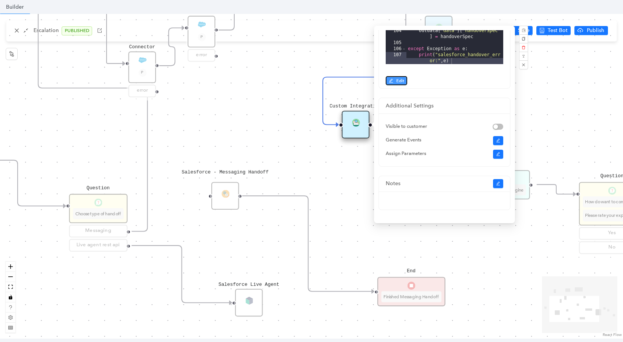
click at [399, 79] on span "Edit" at bounding box center [400, 80] width 8 height 7
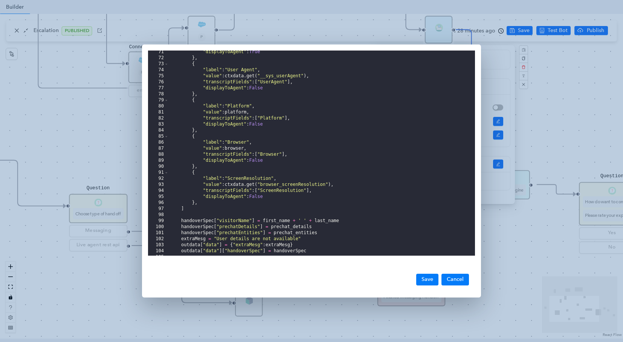
scroll to position [446, 0]
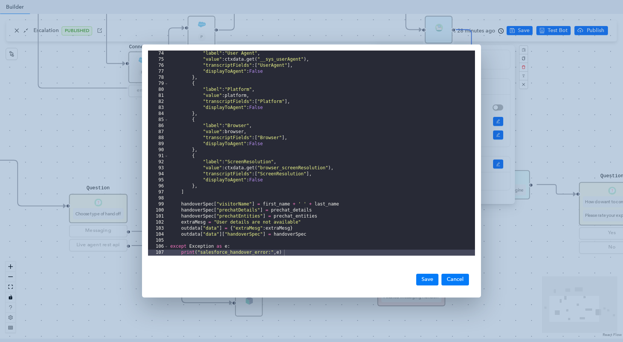
click at [589, 93] on div "74 75 76 77 78 79 80 81 82 83 84 85 86 87 88 89 90 91 92 93 94 95 96 97 98 99 1…" at bounding box center [311, 171] width 623 height 342
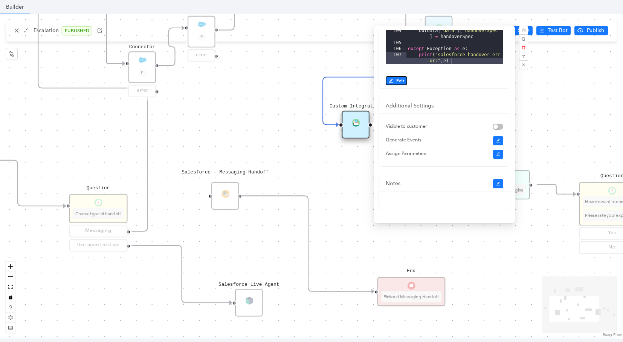
scroll to position [60, 0]
click at [501, 184] on button "button" at bounding box center [498, 183] width 11 height 9
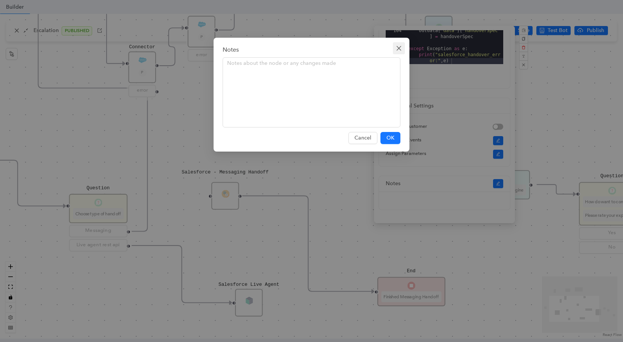
click at [402, 53] on button "Close" at bounding box center [399, 48] width 12 height 12
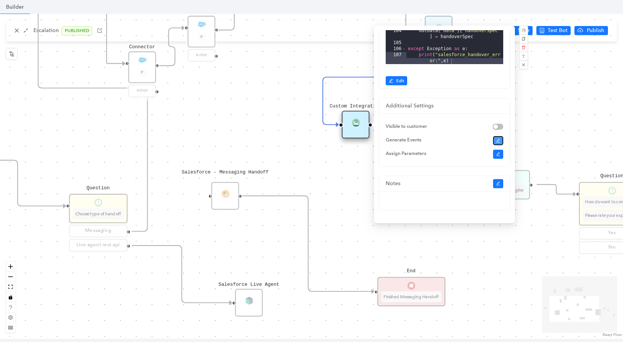
click at [502, 141] on button "button" at bounding box center [498, 140] width 11 height 9
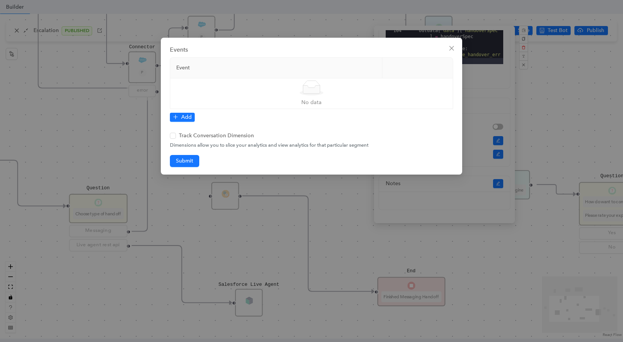
click at [449, 51] on icon "close" at bounding box center [452, 48] width 6 height 6
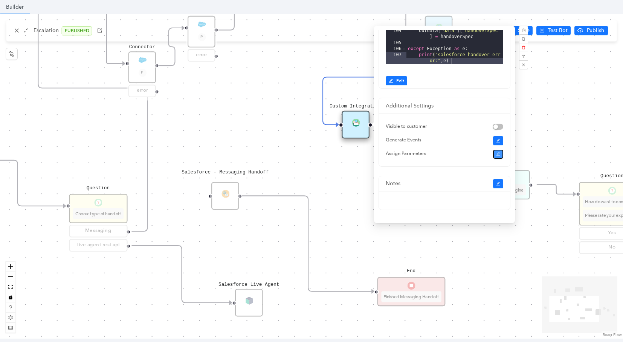
click at [500, 155] on button "button" at bounding box center [498, 154] width 11 height 9
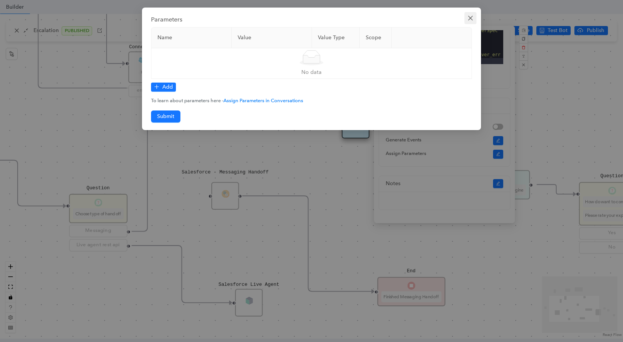
click at [468, 17] on icon "close" at bounding box center [470, 18] width 6 height 6
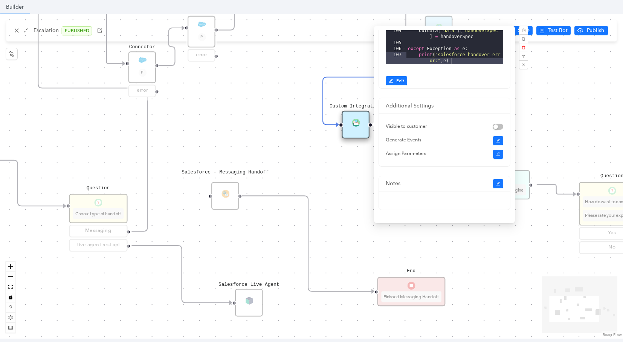
click at [548, 94] on div "Message Please wait while we are establishing a connection to an agent. Appreci…" at bounding box center [311, 176] width 623 height 324
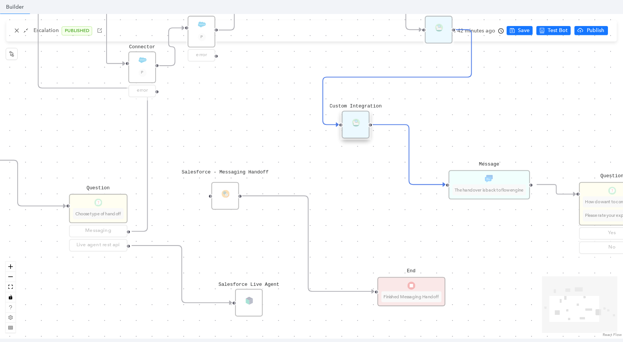
scroll to position [0, 0]
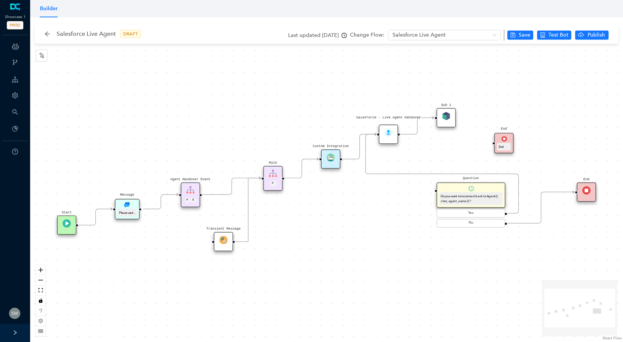
click at [195, 192] on div "Agent Handover Event P E" at bounding box center [190, 194] width 19 height 25
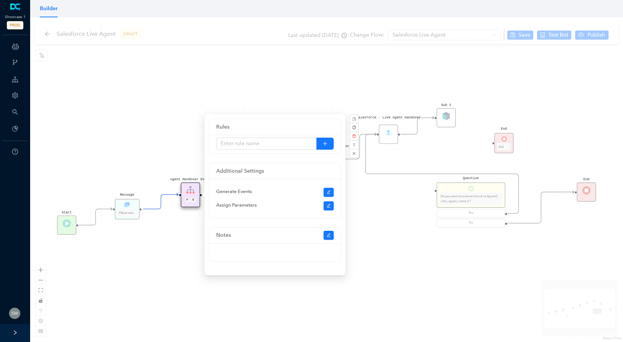
click at [391, 214] on div "Agent Handover Event P E End Question Do you want to reconnect back to Agent {{…" at bounding box center [326, 179] width 593 height 324
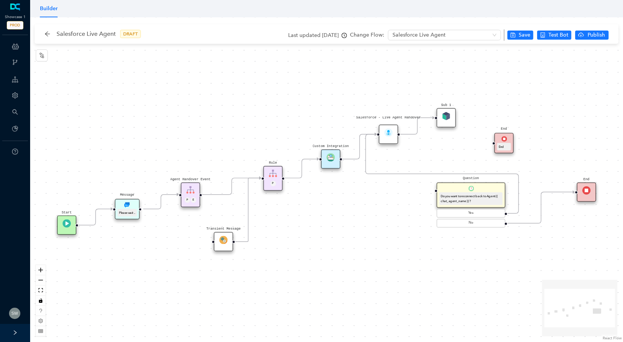
click at [387, 136] on img at bounding box center [388, 132] width 8 height 8
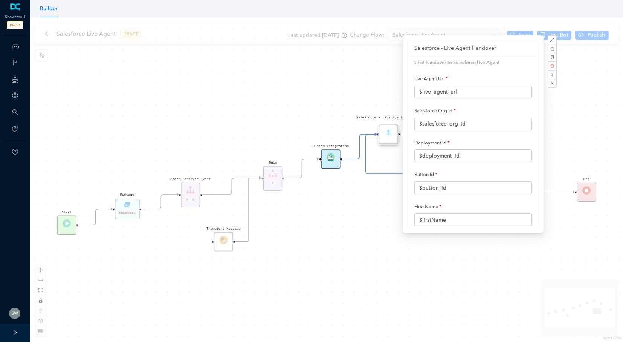
click at [335, 159] on div "Custom Integration" at bounding box center [330, 158] width 19 height 19
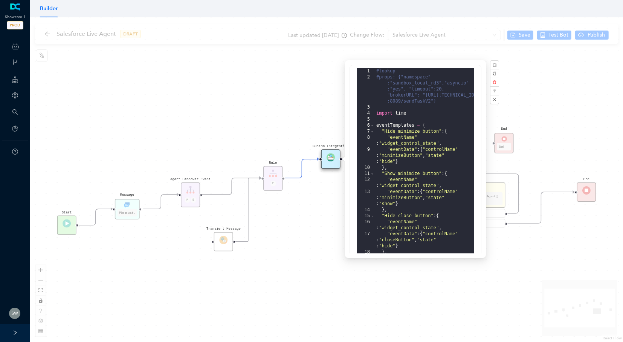
click at [270, 184] on div "Rule P" at bounding box center [272, 178] width 19 height 25
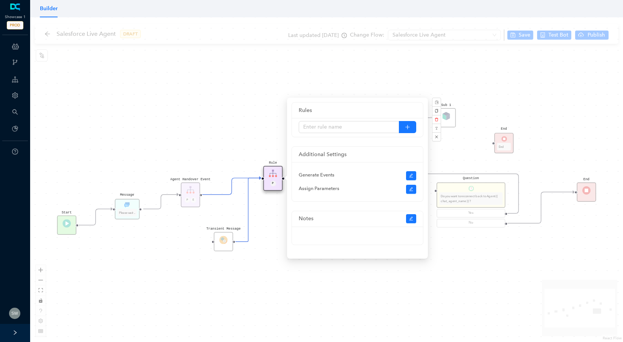
click at [400, 66] on div "Agent Handover Event P E End Question Do you want to reconnect back to Agent {{…" at bounding box center [326, 179] width 593 height 324
